Goal: Task Accomplishment & Management: Use online tool/utility

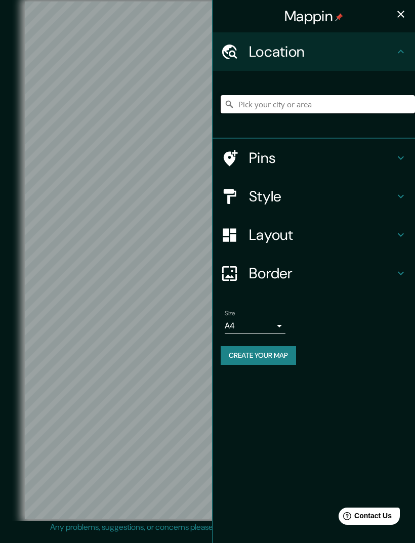
click at [307, 108] on input "Pick your city or area" at bounding box center [317, 104] width 194 height 18
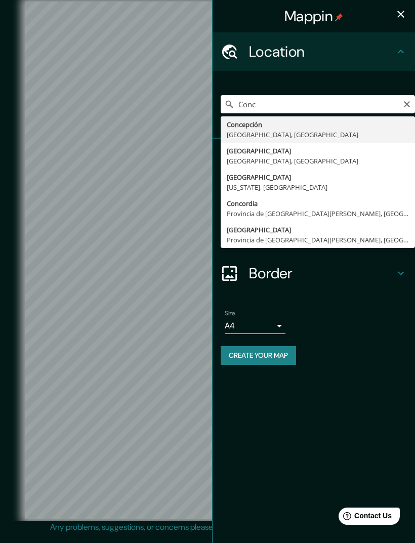
type input "Concepción, Región del Biobío, Chile"
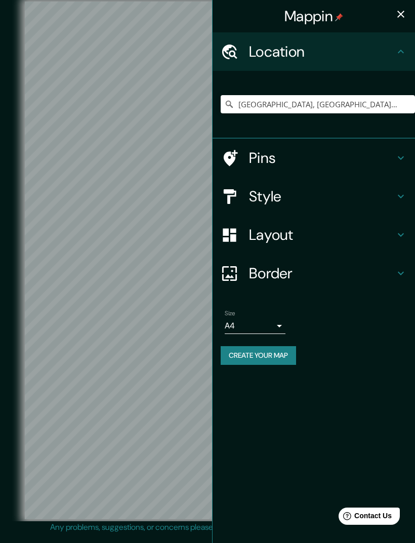
click at [281, 198] on h4 "Style" at bounding box center [322, 196] width 146 height 18
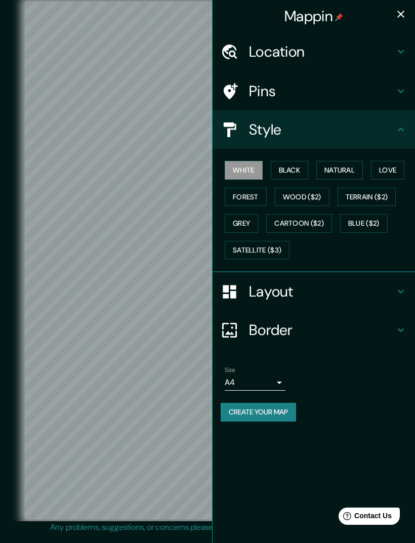
click at [295, 168] on button "Black" at bounding box center [289, 170] width 38 height 19
click at [342, 170] on button "Natural" at bounding box center [339, 170] width 47 height 19
click at [393, 167] on button "Love" at bounding box center [387, 170] width 33 height 19
click at [252, 197] on button "Forest" at bounding box center [245, 197] width 42 height 19
click at [247, 219] on button "Grey" at bounding box center [240, 223] width 33 height 19
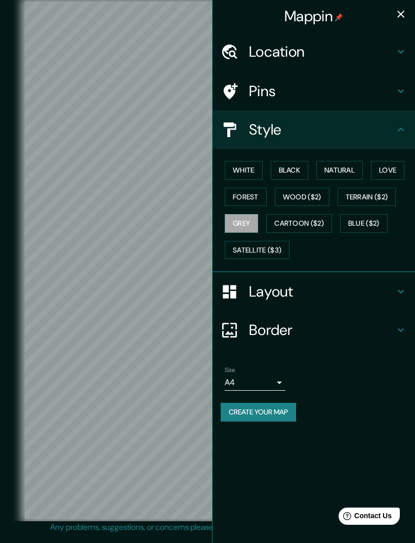
click at [245, 169] on button "White" at bounding box center [243, 170] width 38 height 19
click at [350, 168] on button "Natural" at bounding box center [339, 170] width 47 height 19
click at [331, 333] on h4 "Border" at bounding box center [322, 330] width 146 height 18
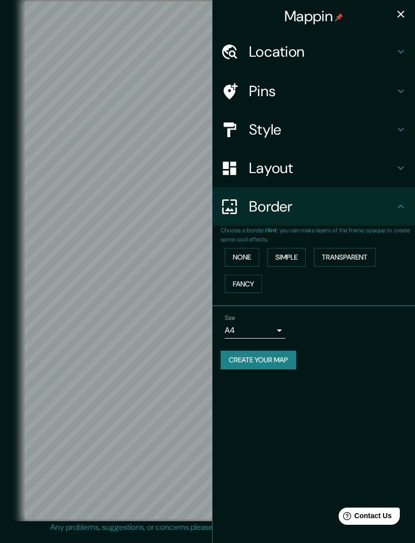
click at [355, 170] on h4 "Layout" at bounding box center [322, 168] width 146 height 18
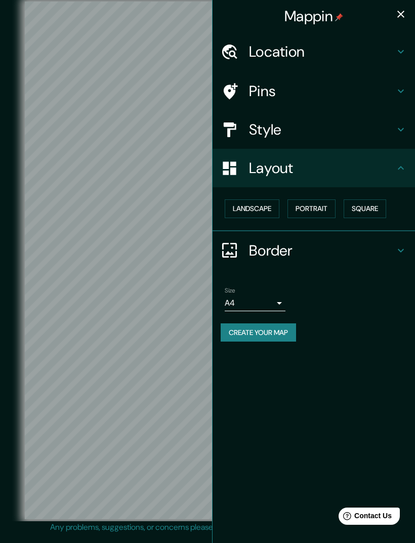
click at [306, 133] on h4 "Style" at bounding box center [322, 129] width 146 height 18
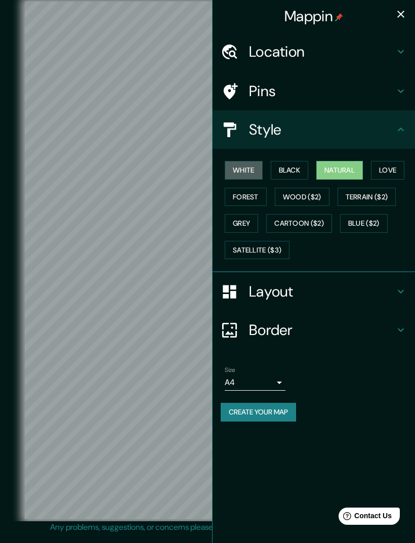
click at [243, 161] on button "White" at bounding box center [243, 170] width 38 height 19
click at [293, 173] on button "Black" at bounding box center [289, 170] width 38 height 19
click at [334, 169] on button "Natural" at bounding box center [339, 170] width 47 height 19
click at [293, 171] on button "Black" at bounding box center [289, 170] width 38 height 19
click at [234, 168] on button "White" at bounding box center [243, 170] width 38 height 19
